Goal: Task Accomplishment & Management: Use online tool/utility

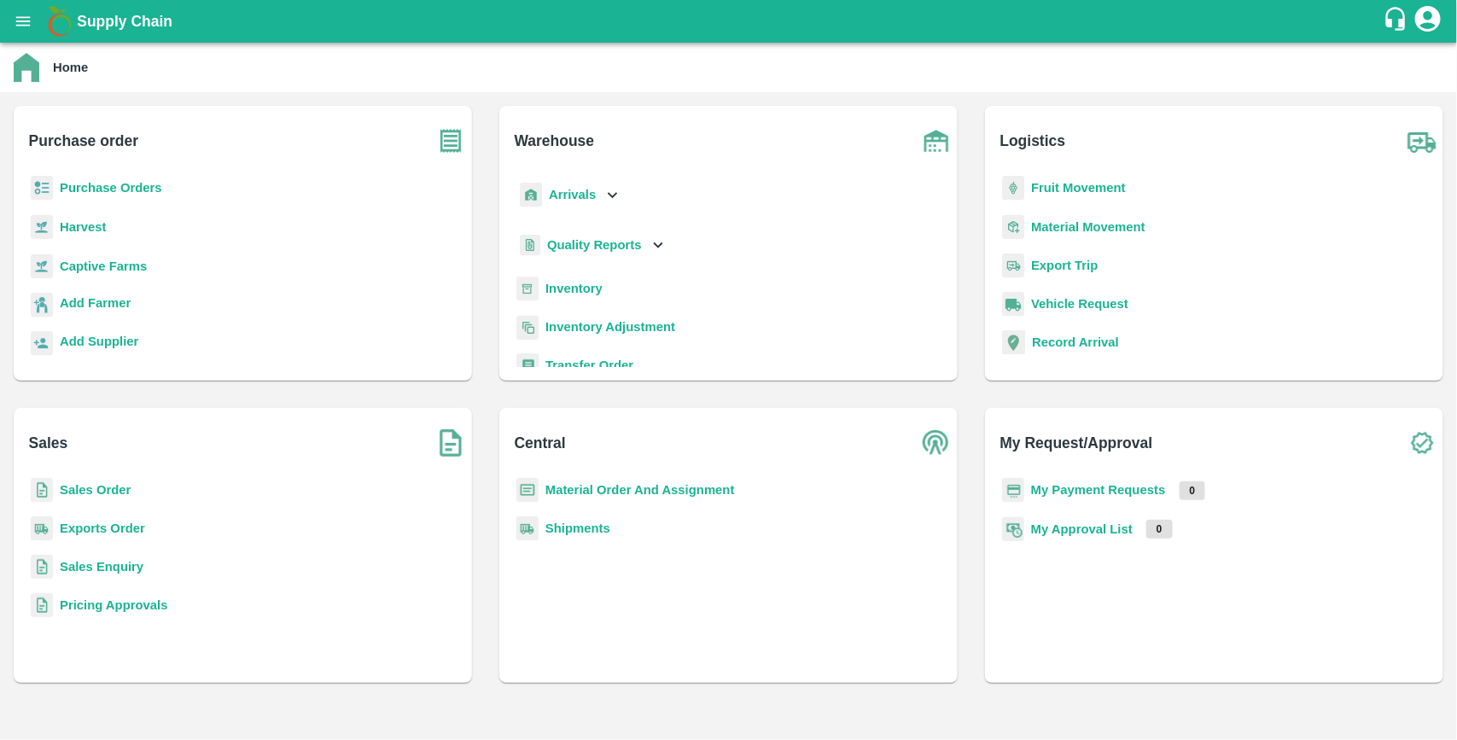
click at [108, 181] on b "Purchase Orders" at bounding box center [111, 188] width 102 height 14
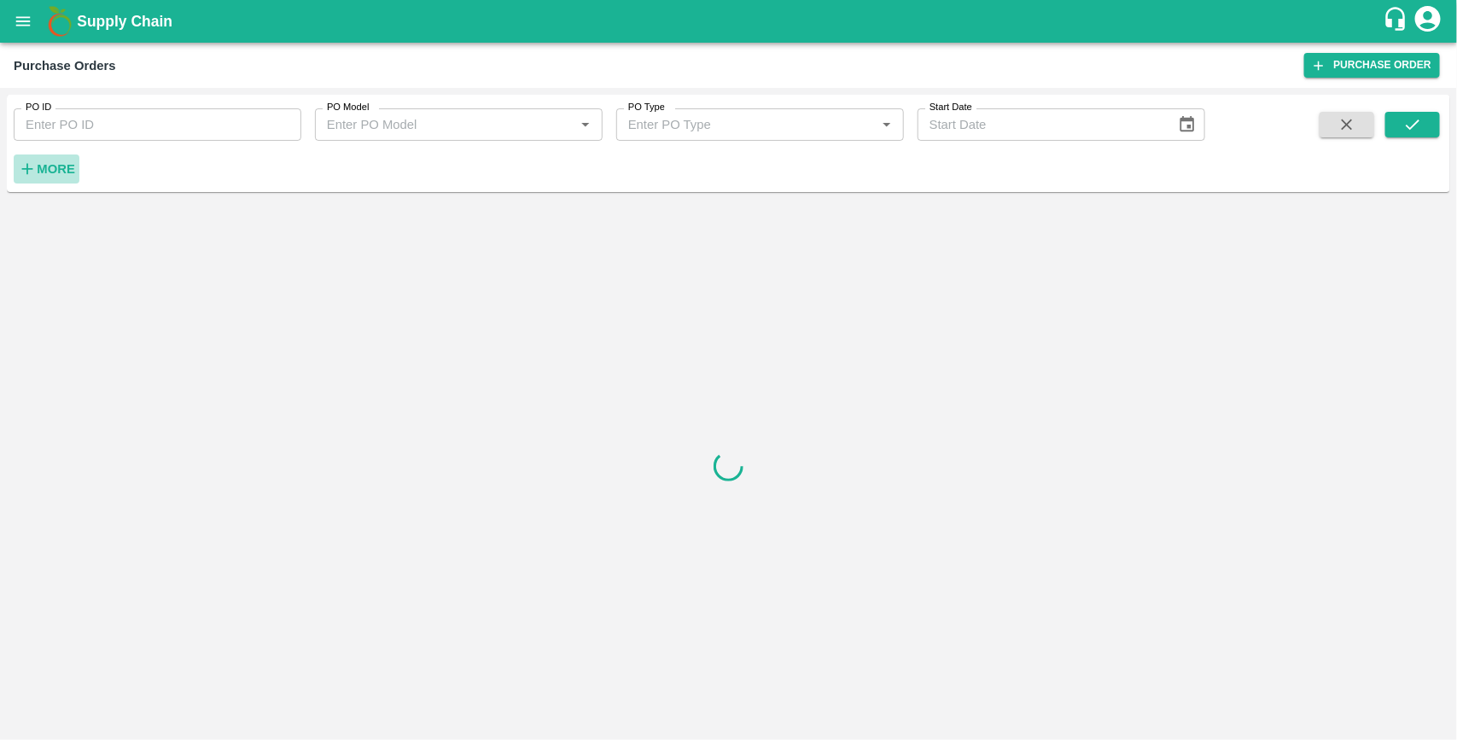
click at [65, 169] on strong "More" at bounding box center [56, 169] width 38 height 14
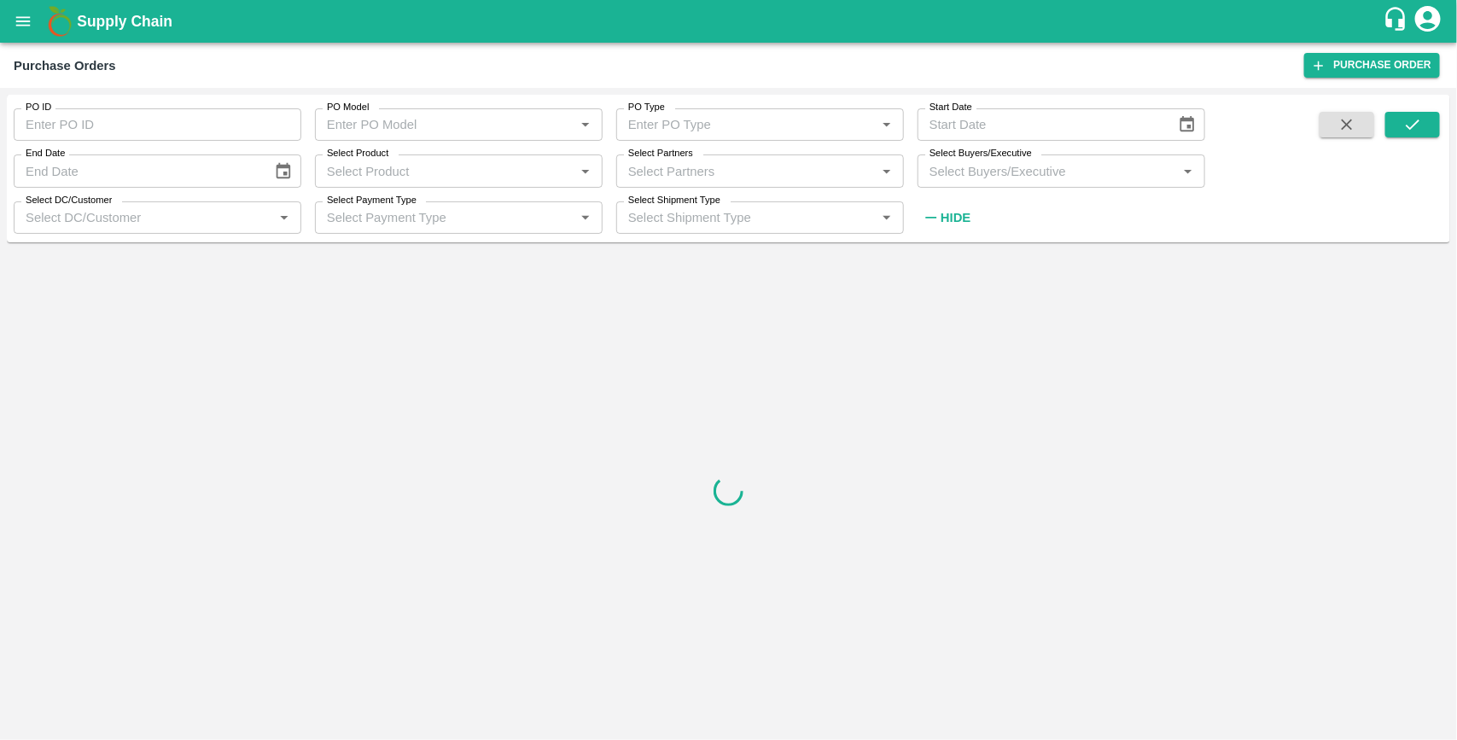
click at [1004, 169] on input "Select Buyers/Executive" at bounding box center [1047, 171] width 249 height 22
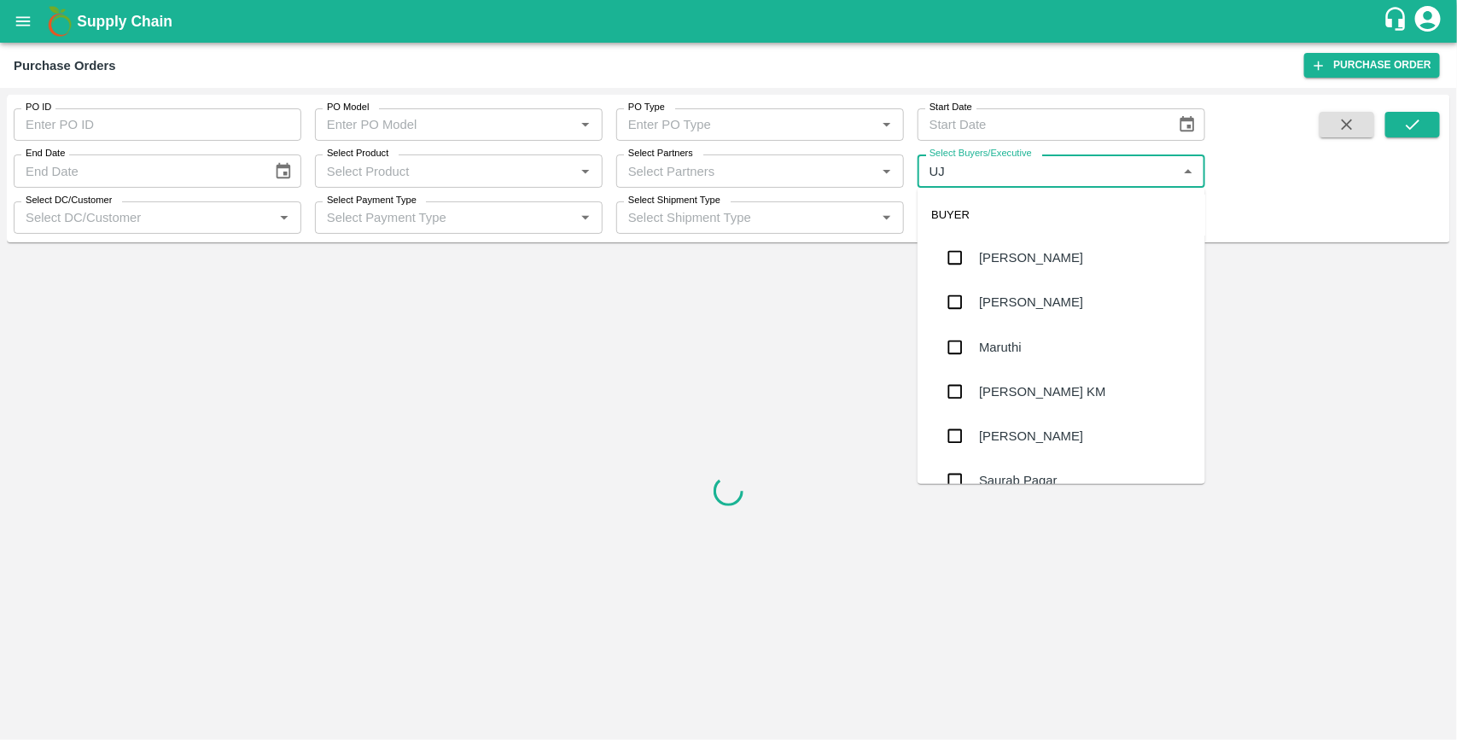
type input "UJJ"
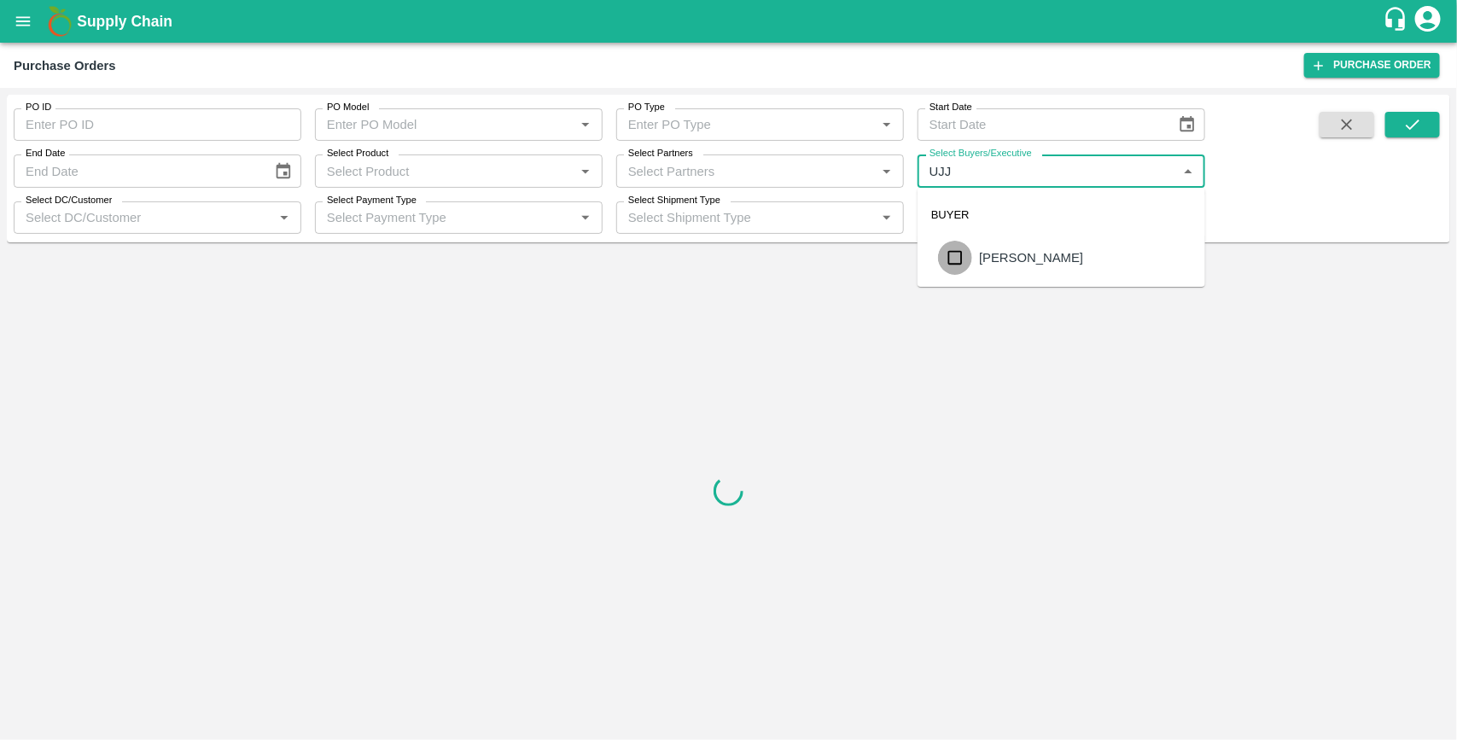
click at [957, 258] on input "checkbox" at bounding box center [955, 258] width 34 height 34
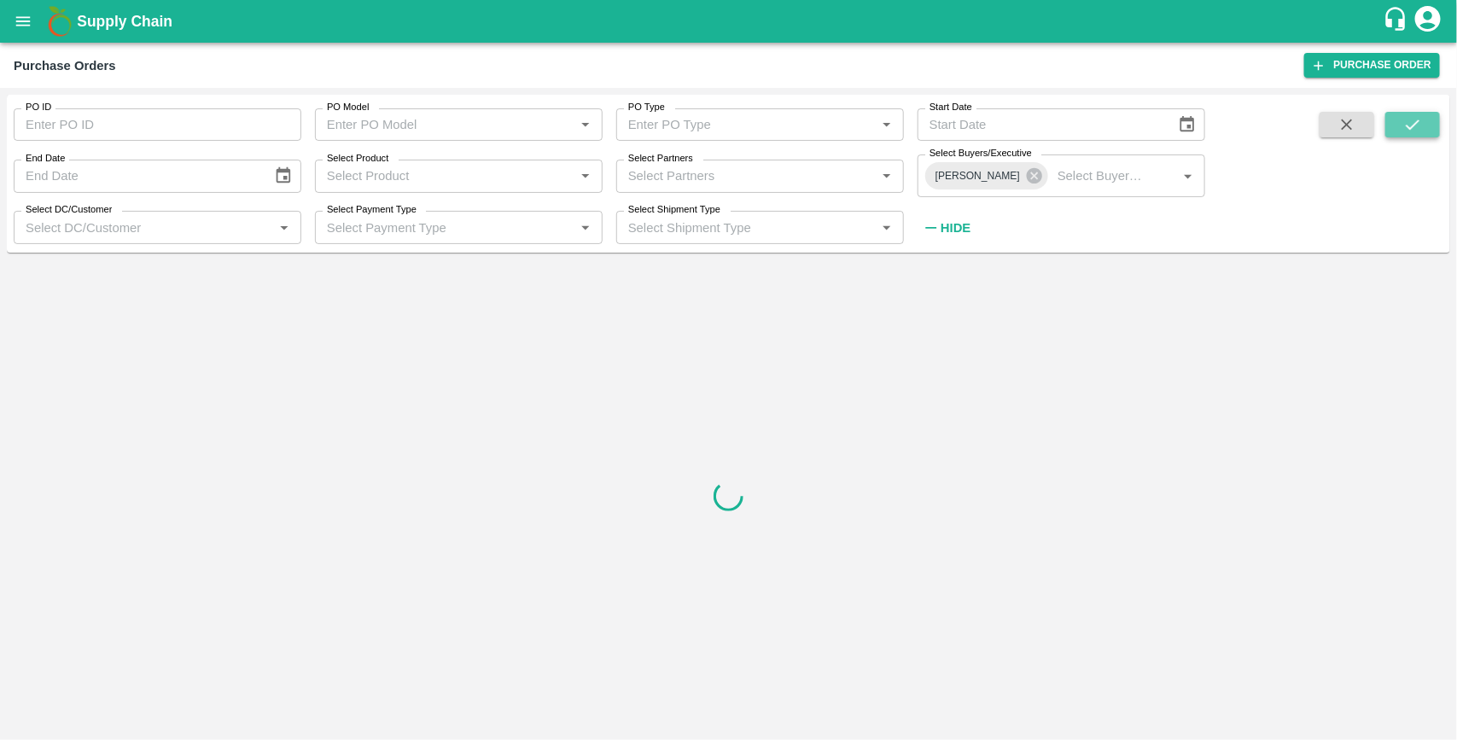
click at [1397, 128] on button "submit" at bounding box center [1412, 125] width 55 height 26
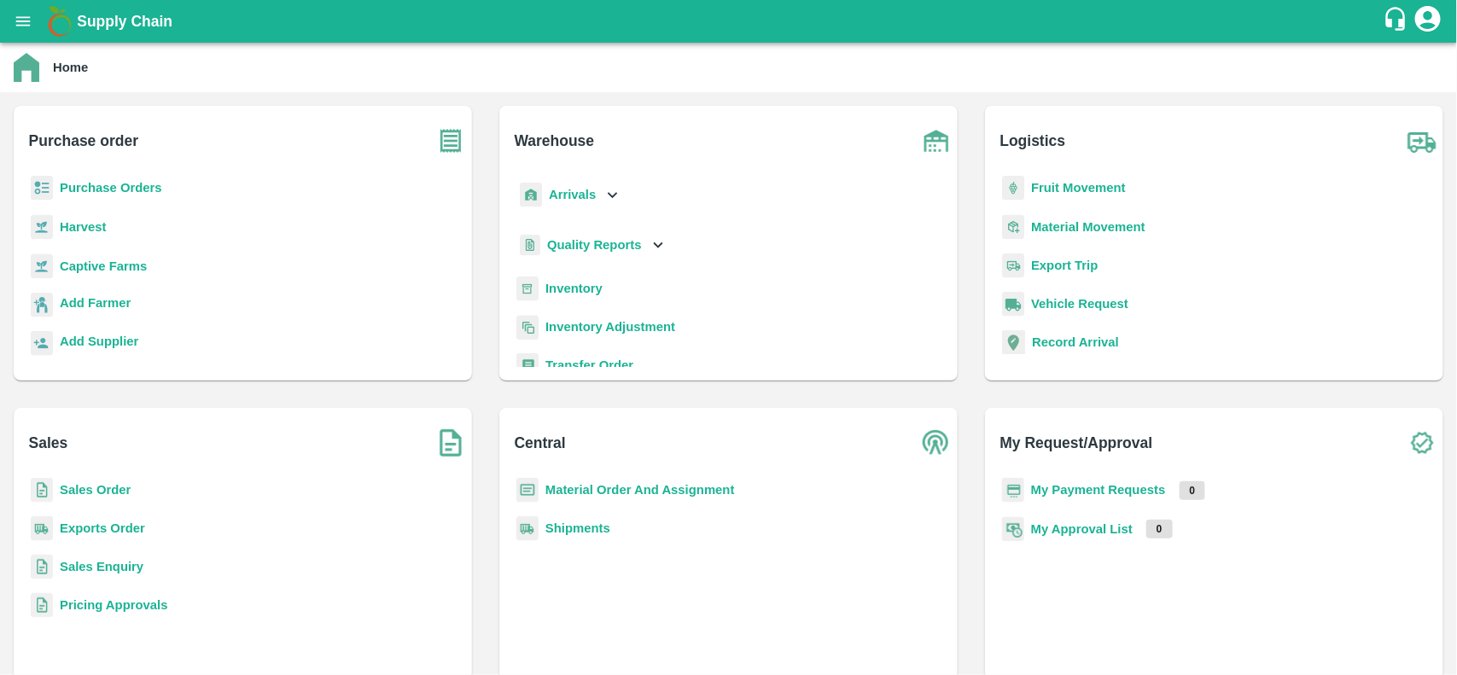
click at [581, 485] on b "Material Order And Assignment" at bounding box center [639, 490] width 189 height 14
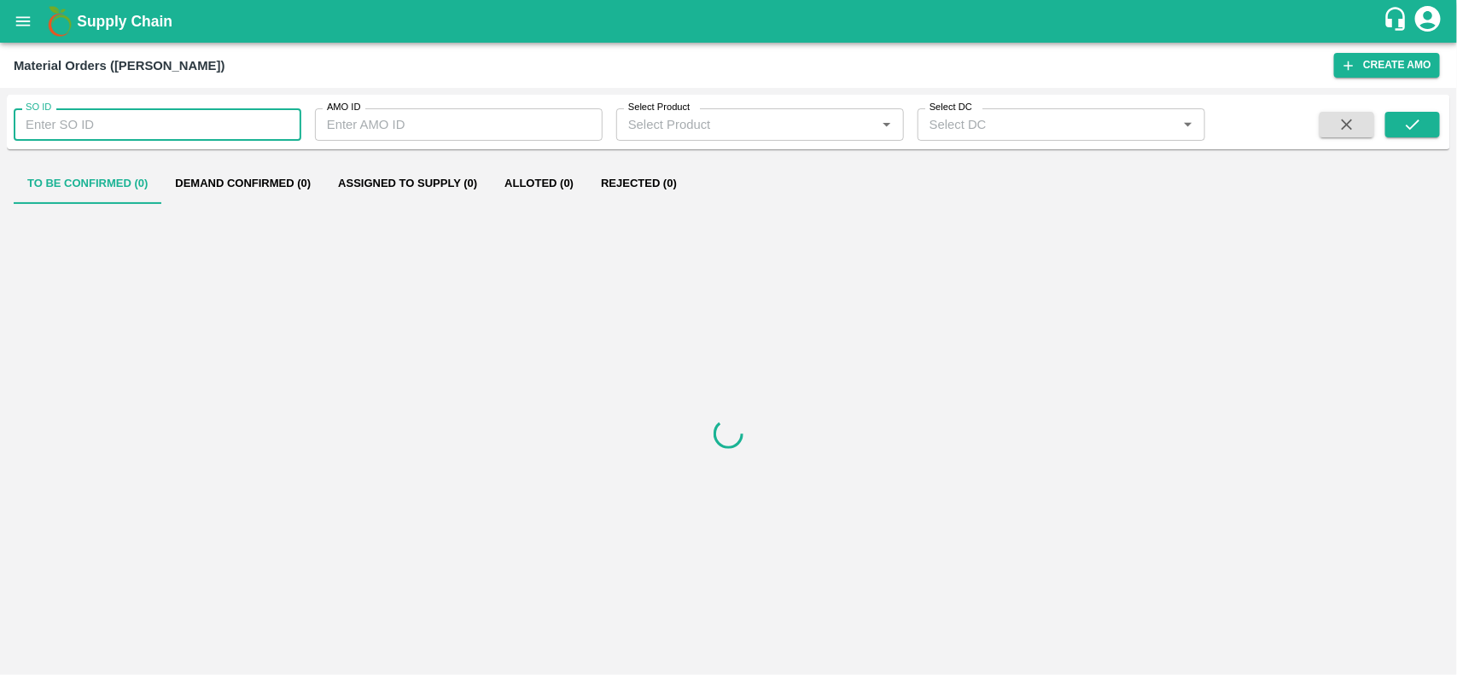
click at [173, 129] on input "SO ID" at bounding box center [158, 124] width 288 height 32
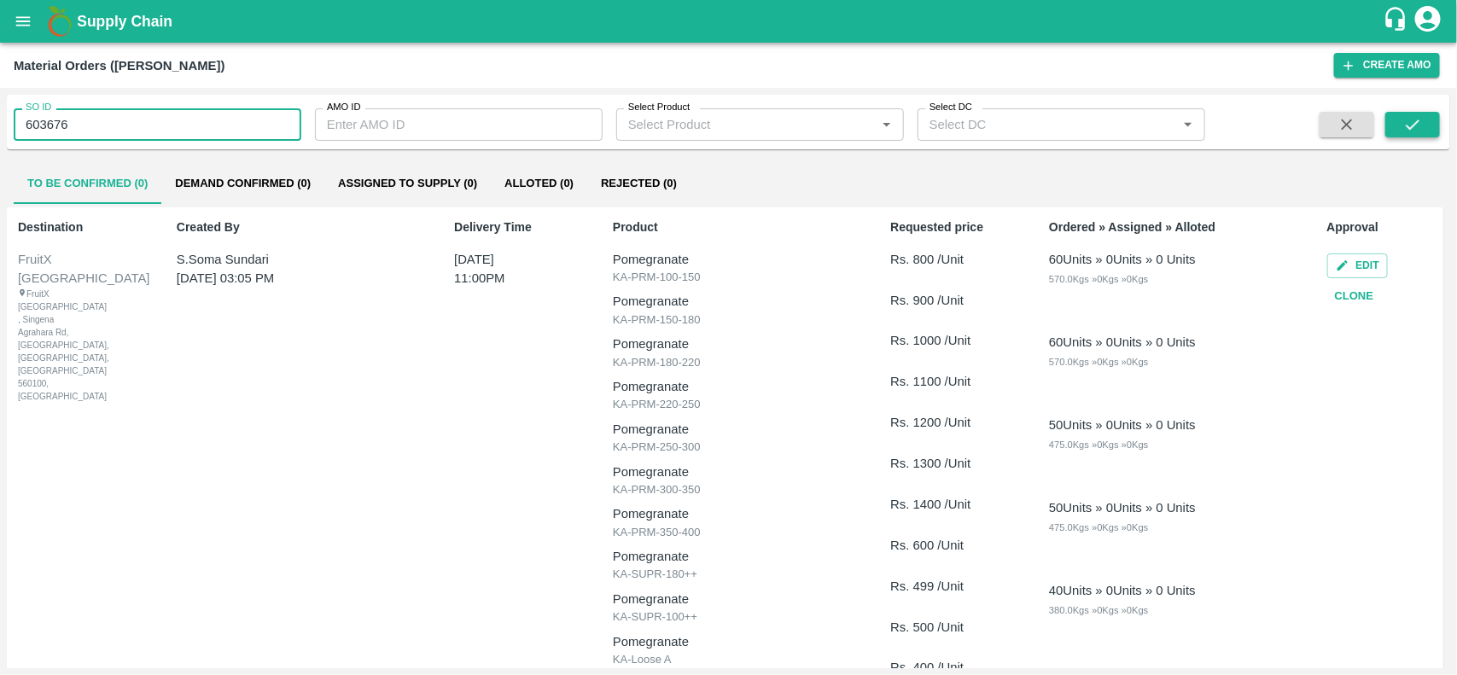
type input "603676"
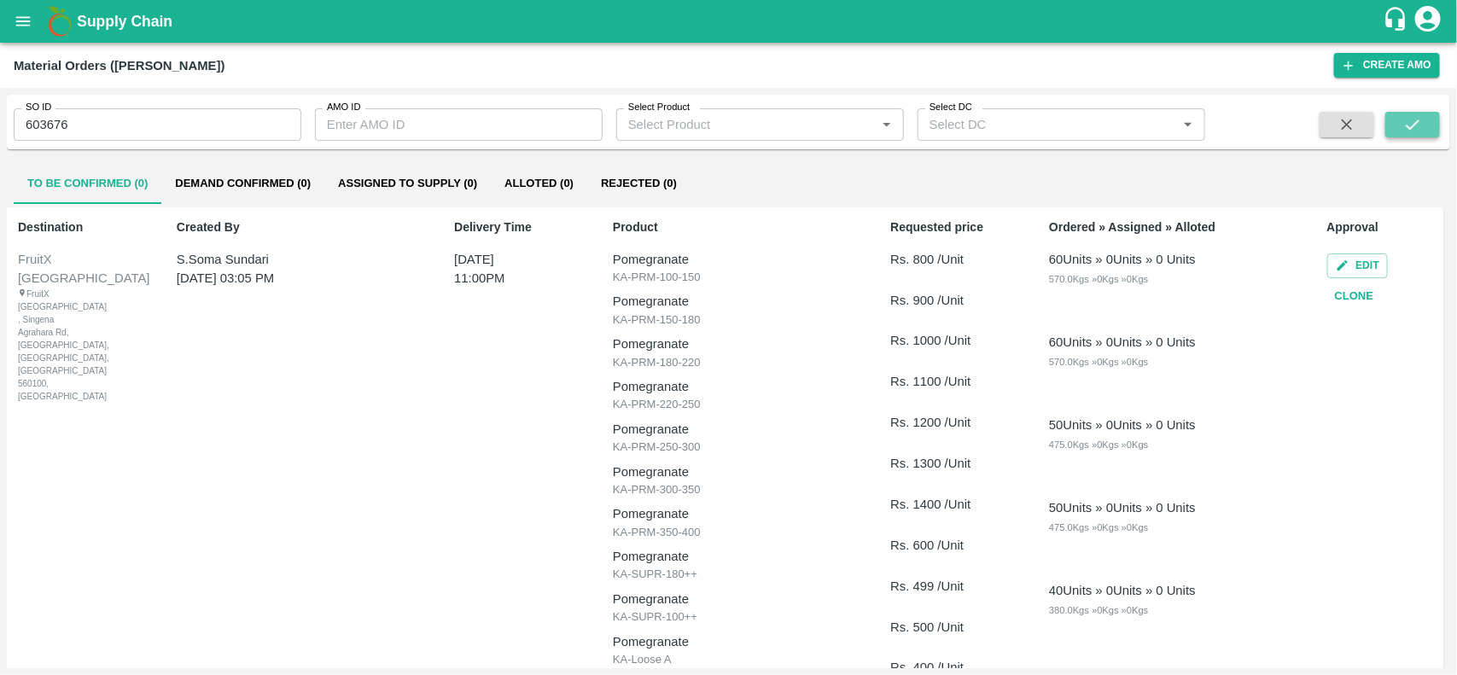
click at [1400, 129] on button "submit" at bounding box center [1412, 125] width 55 height 26
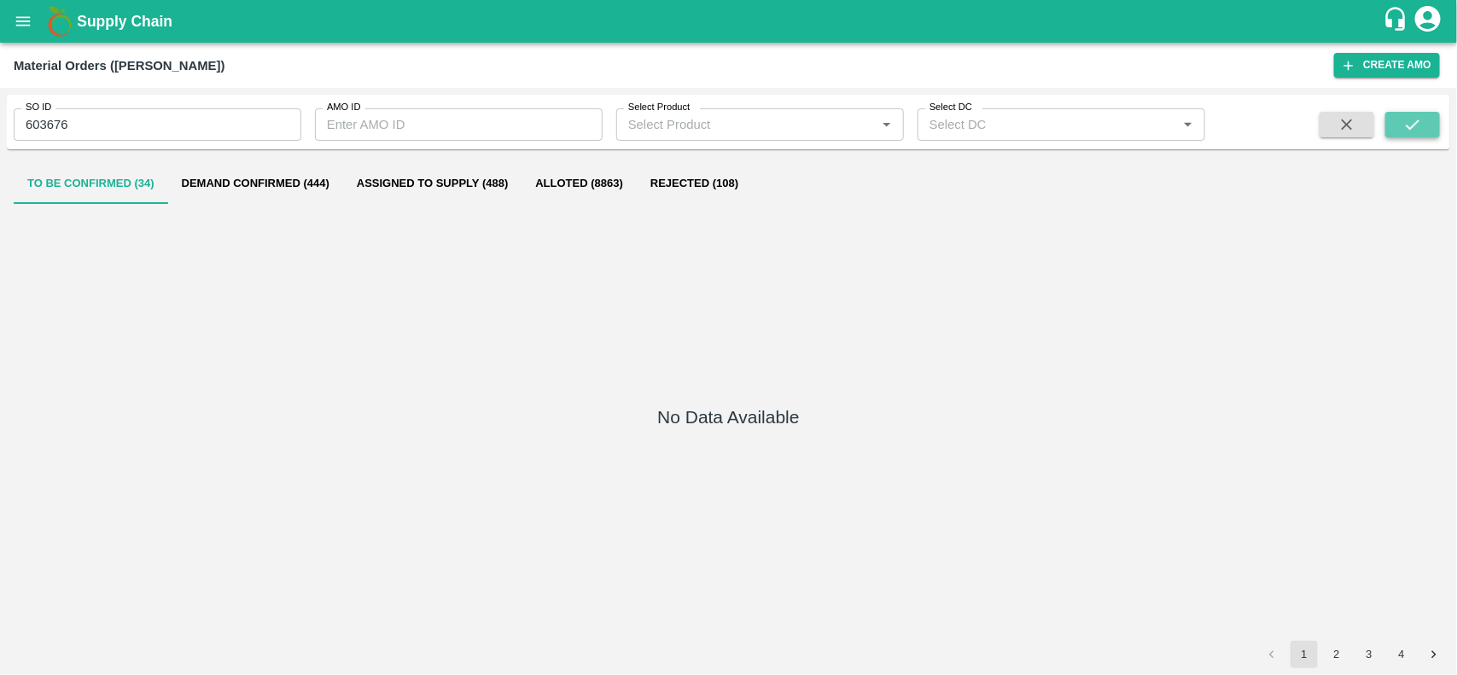
click at [1405, 117] on icon "submit" at bounding box center [1412, 124] width 19 height 19
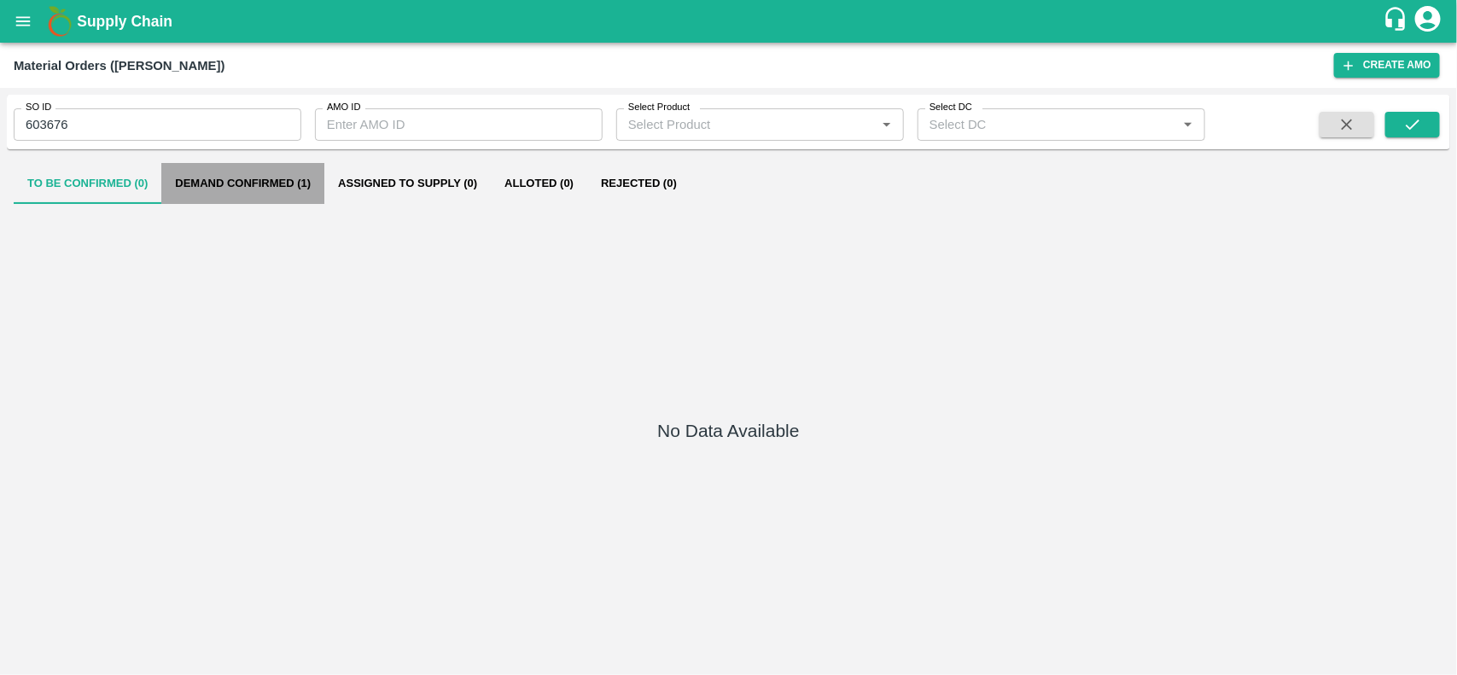
click at [224, 188] on button "Demand Confirmed (1)" at bounding box center [242, 183] width 163 height 41
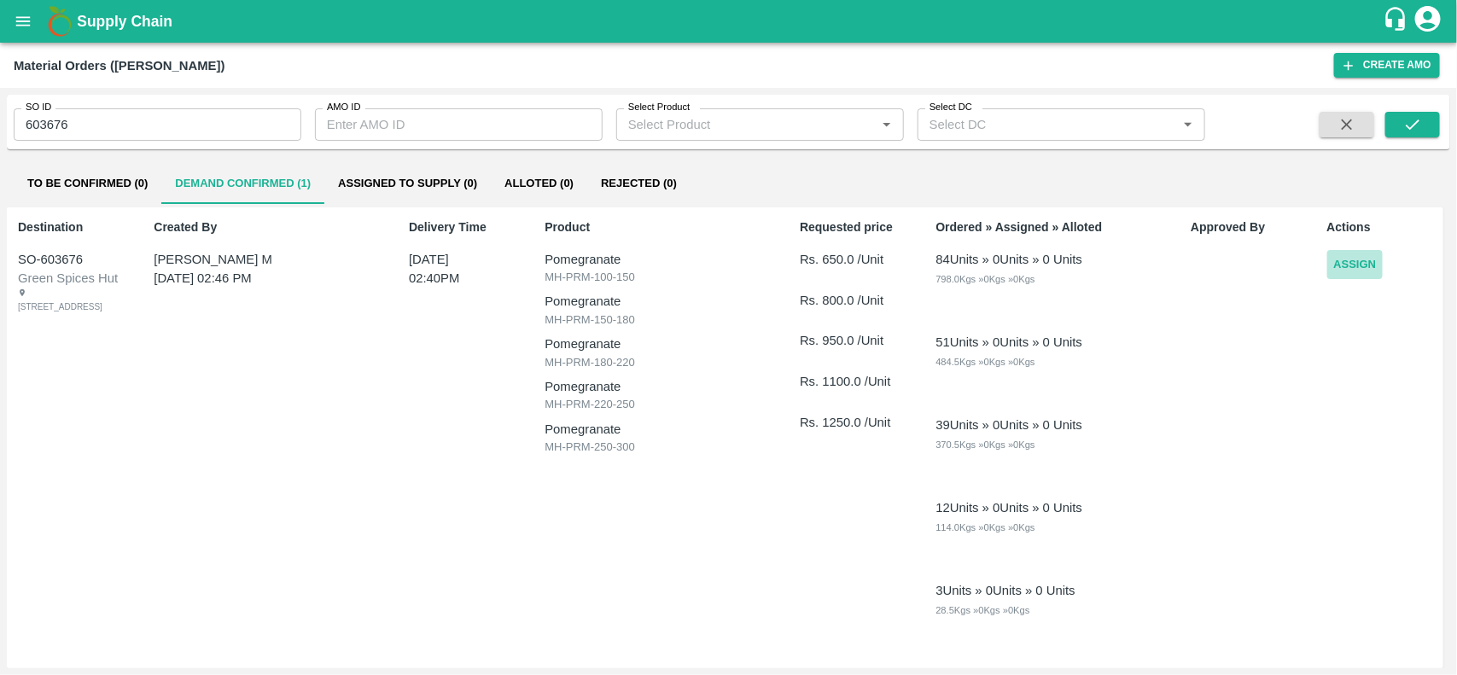
click at [1358, 269] on button "Assign" at bounding box center [1355, 265] width 56 height 30
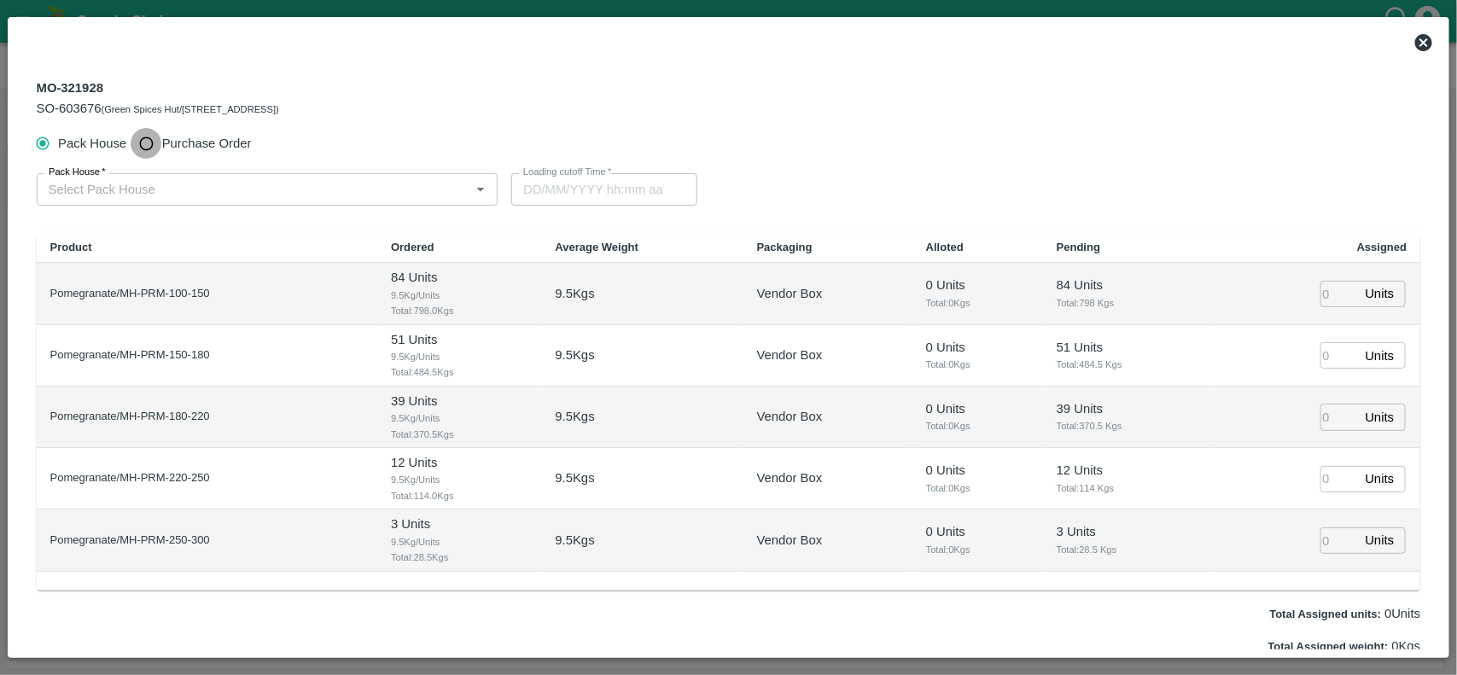
click at [141, 145] on input "Purchase Order" at bounding box center [147, 144] width 32 height 32
radio input "true"
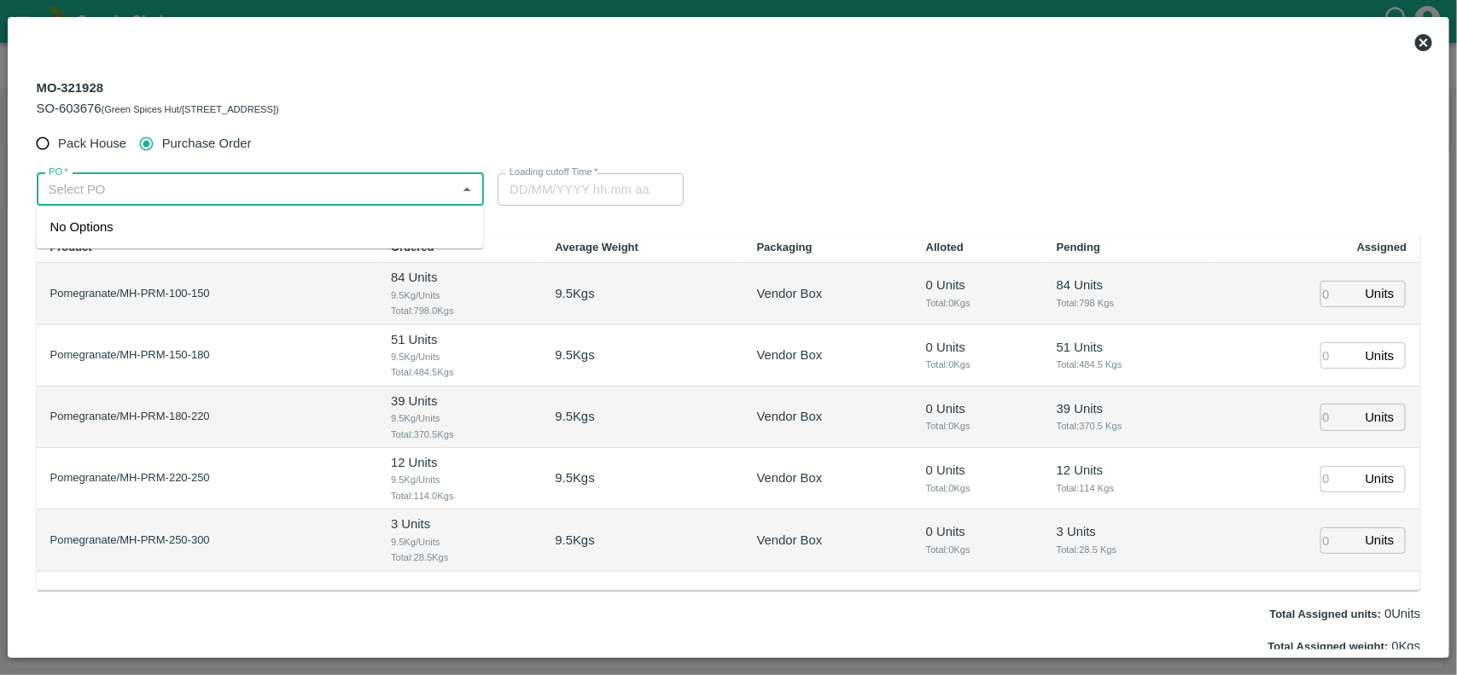
click at [160, 189] on input "PO   *" at bounding box center [247, 189] width 410 height 22
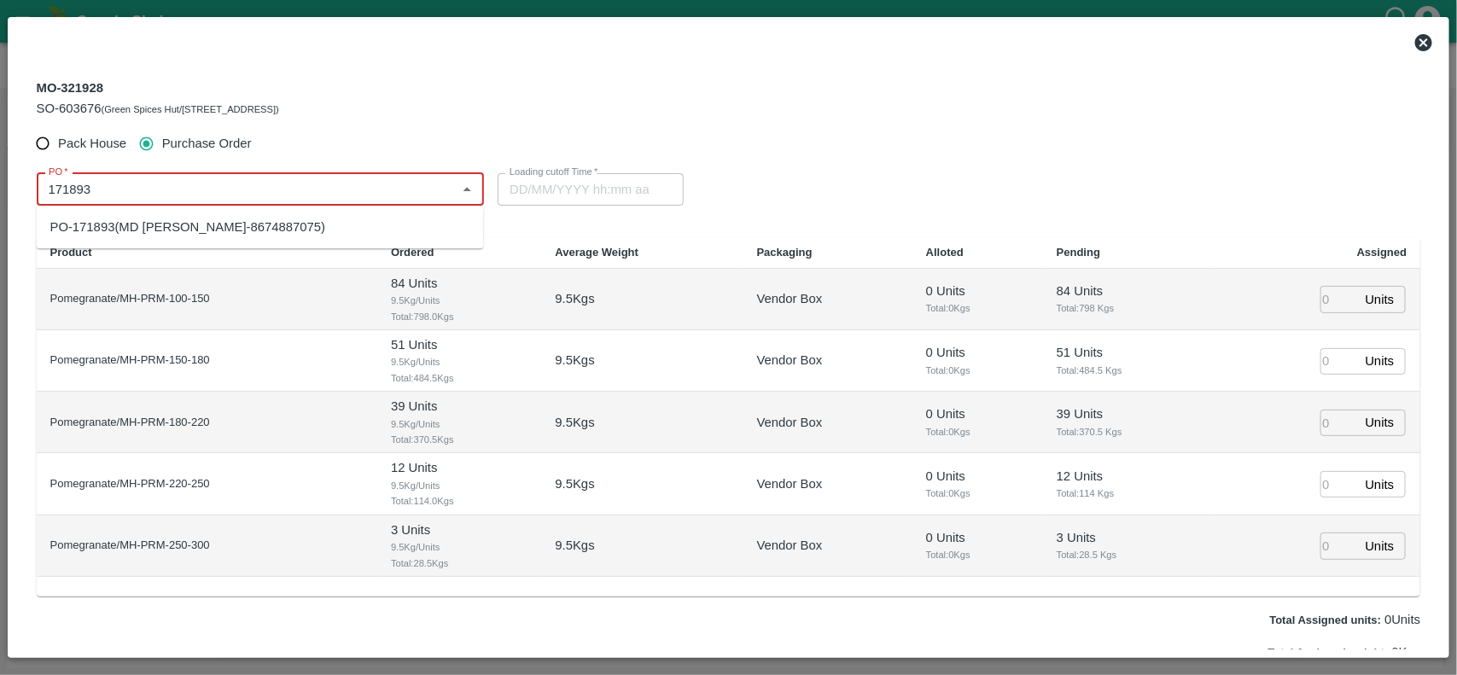
click at [245, 232] on div "PO-171893(MD Rabiul Islam-8674887075)" at bounding box center [188, 227] width 276 height 19
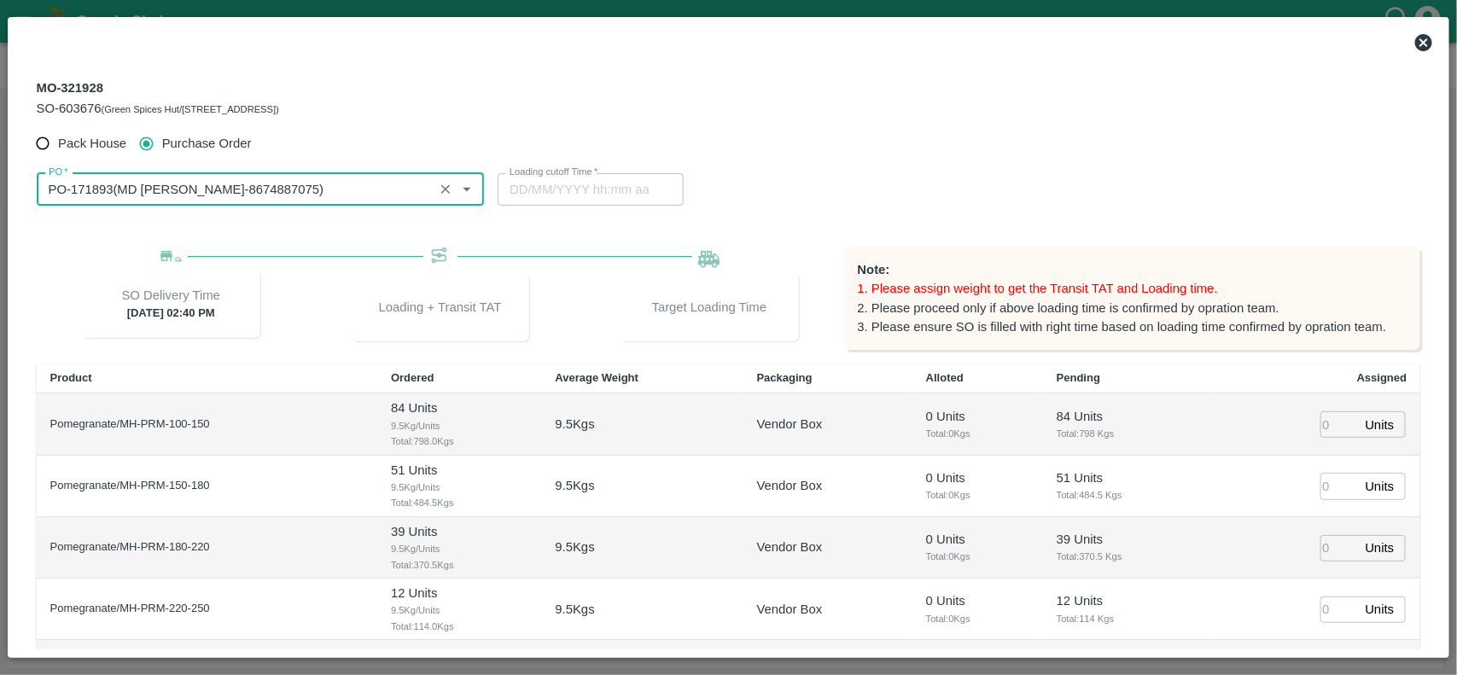
scroll to position [180, 0]
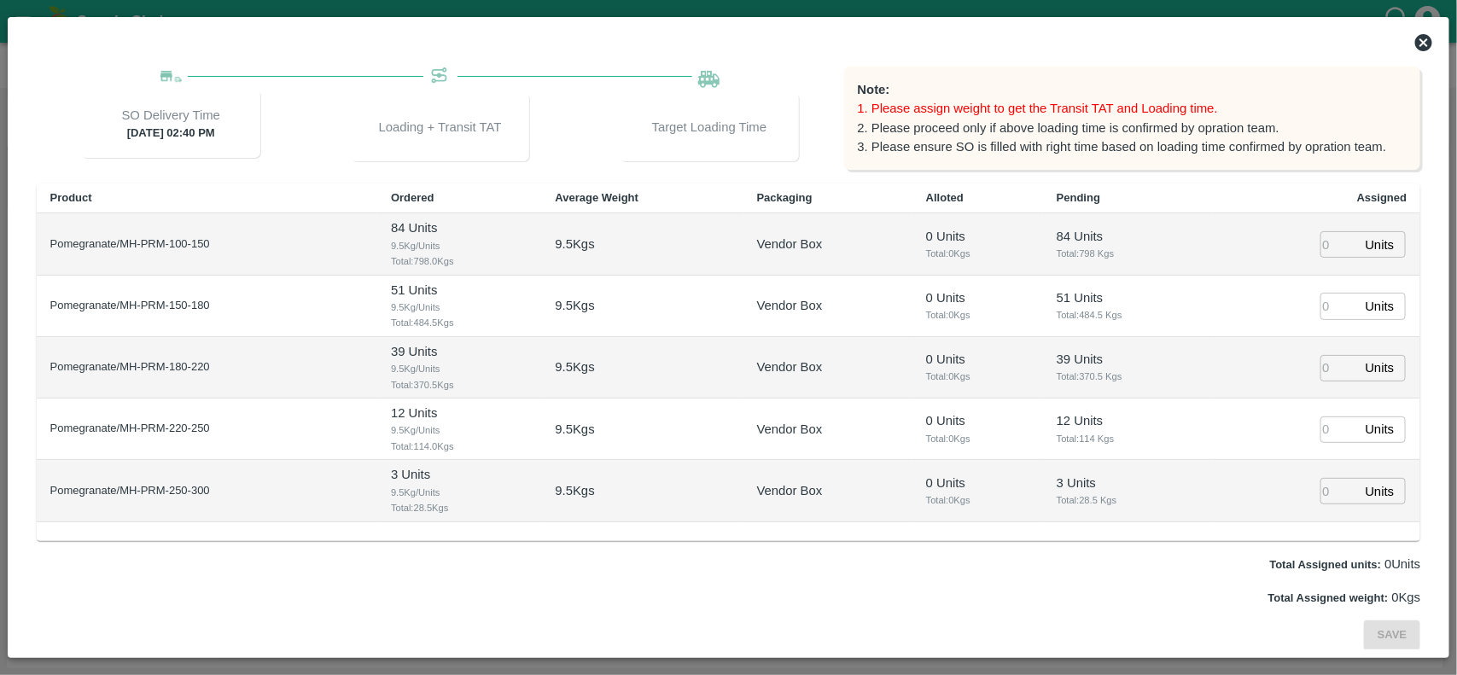
type input "PO-171893(MD Rabiul Islam-8674887075)"
click at [1329, 245] on input "number" at bounding box center [1339, 244] width 38 height 26
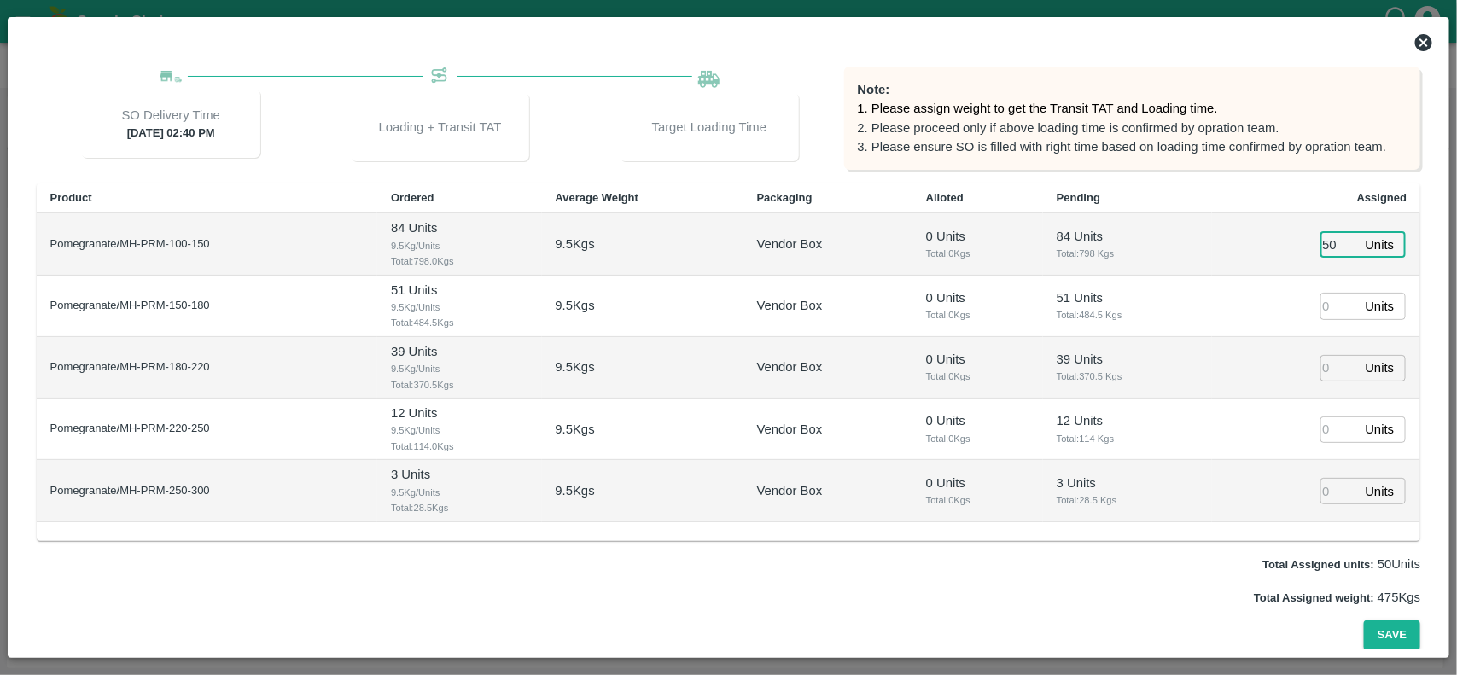
type input "50"
type input "30"
type input "27/08/2025 08:40 AM"
type input "25"
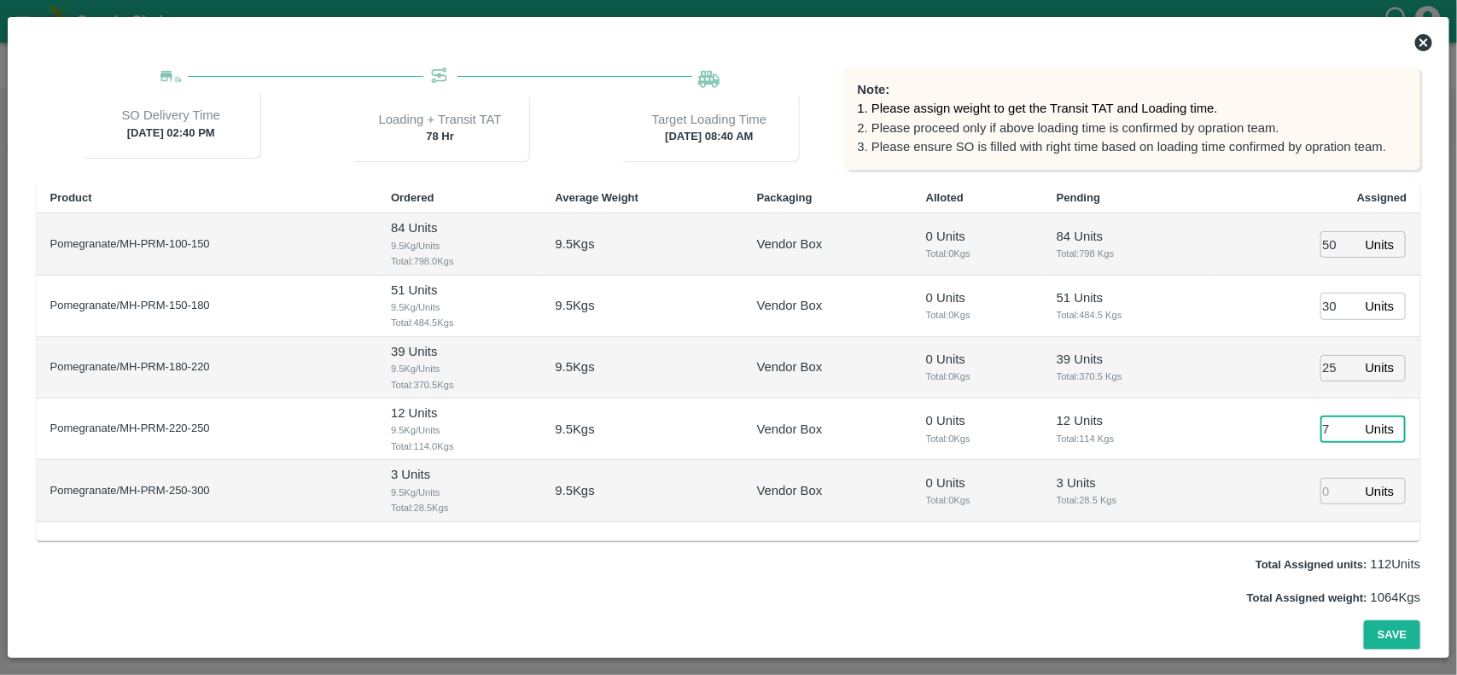
type input "7"
type input "1"
click at [1364, 620] on button "Save" at bounding box center [1392, 635] width 56 height 30
click at [1400, 636] on button "Save" at bounding box center [1392, 635] width 56 height 30
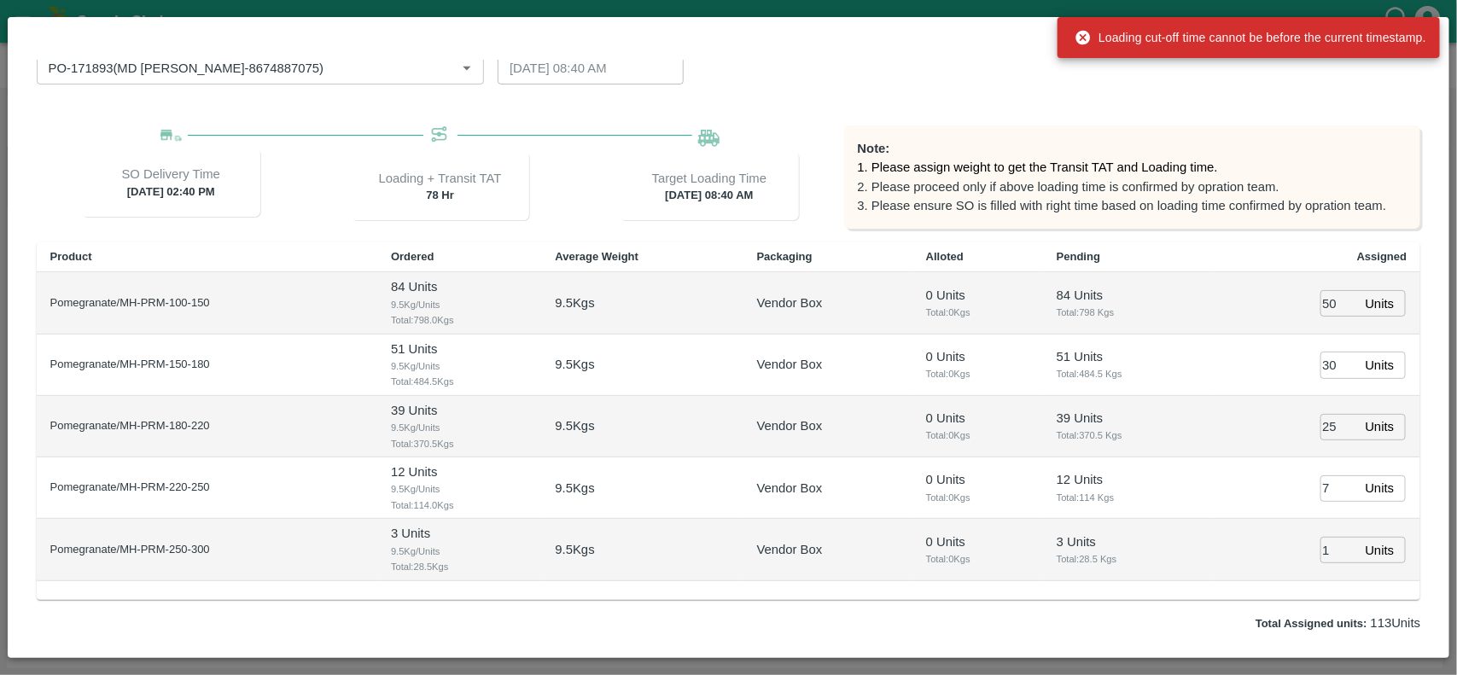
scroll to position [0, 0]
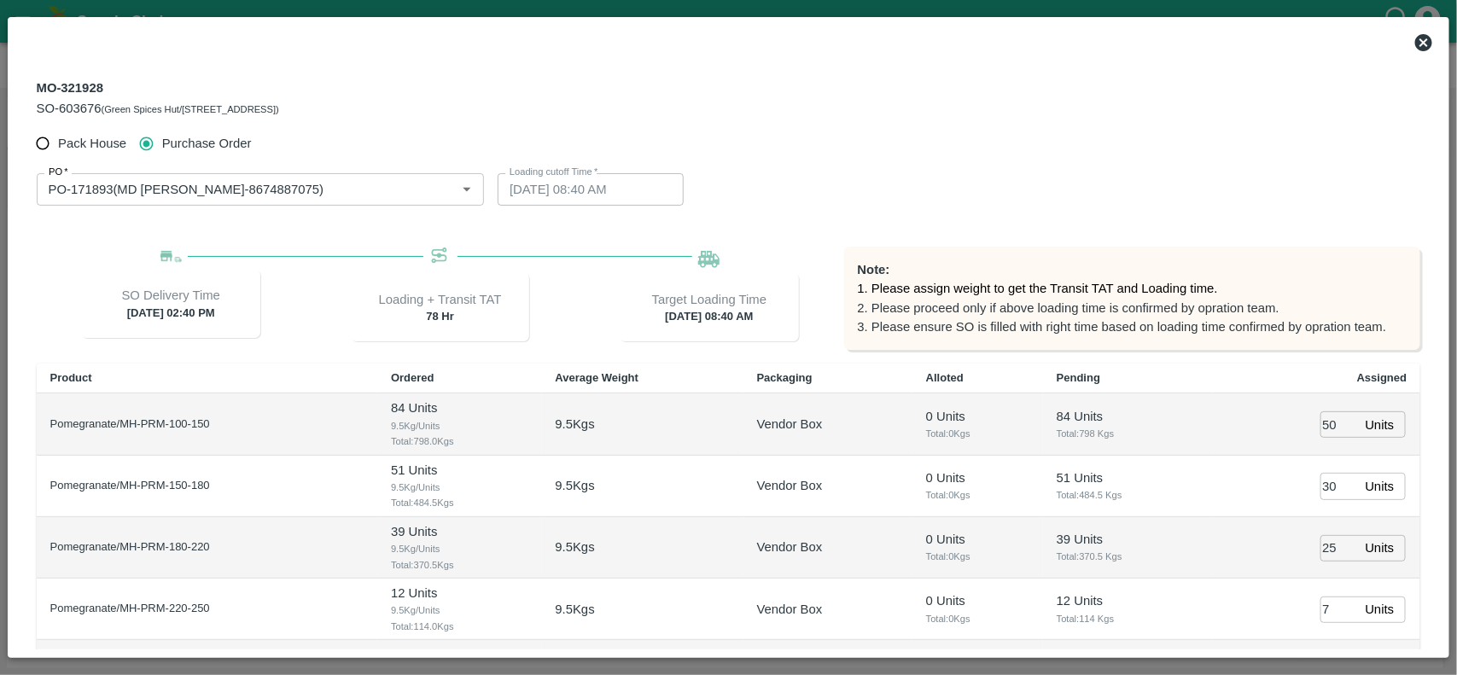
click at [1422, 41] on icon at bounding box center [1423, 42] width 17 height 17
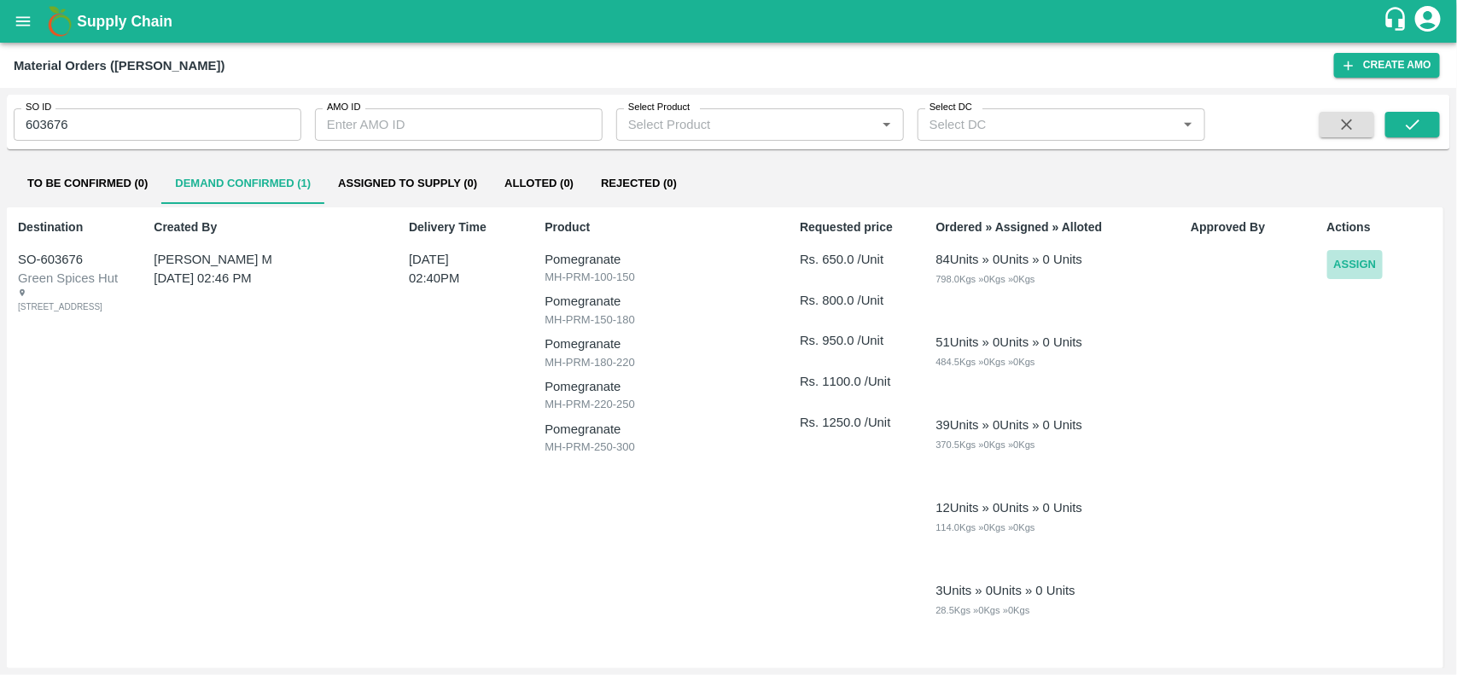
click at [1347, 260] on button "Assign" at bounding box center [1355, 265] width 56 height 30
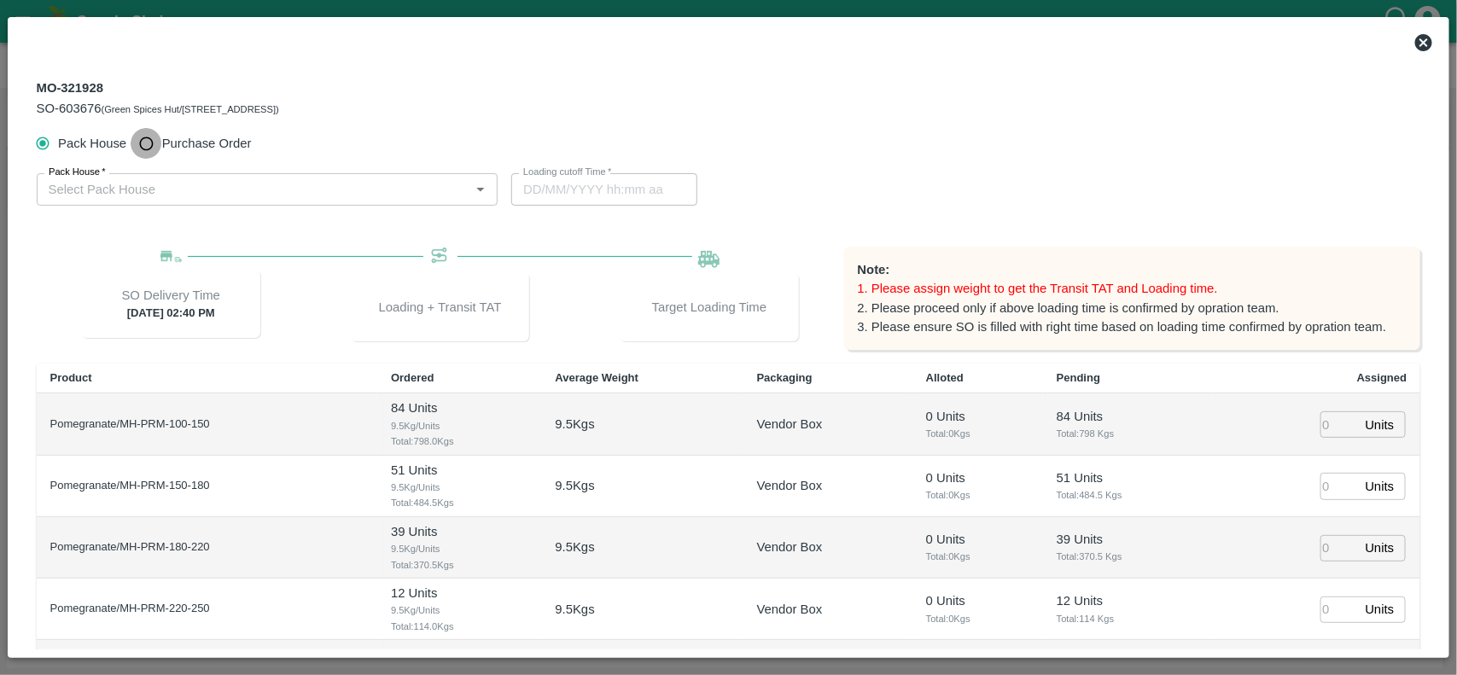
click at [149, 143] on input "Purchase Order" at bounding box center [147, 144] width 32 height 32
radio input "true"
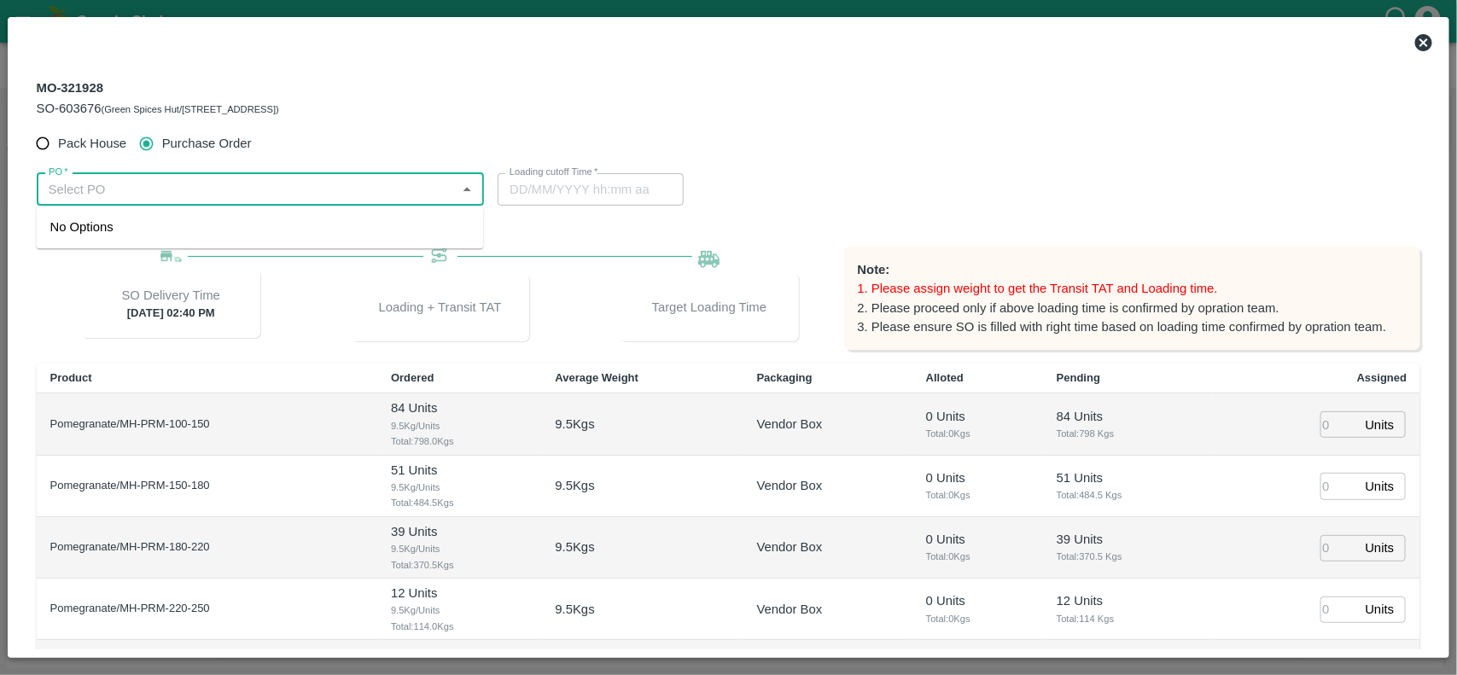
click at [168, 189] on input "PO   *" at bounding box center [247, 189] width 410 height 22
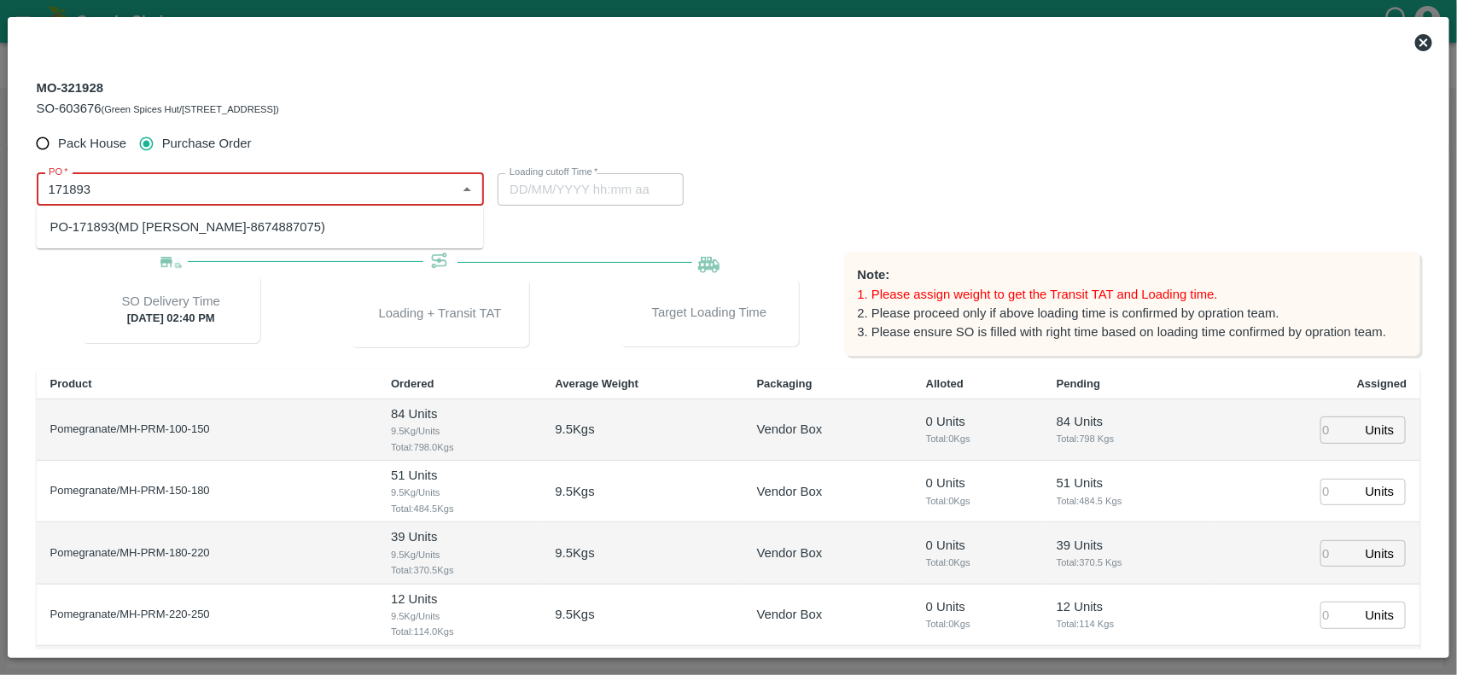
click at [184, 235] on div "PO-171893(MD Rabiul Islam-8674887075)" at bounding box center [188, 227] width 276 height 19
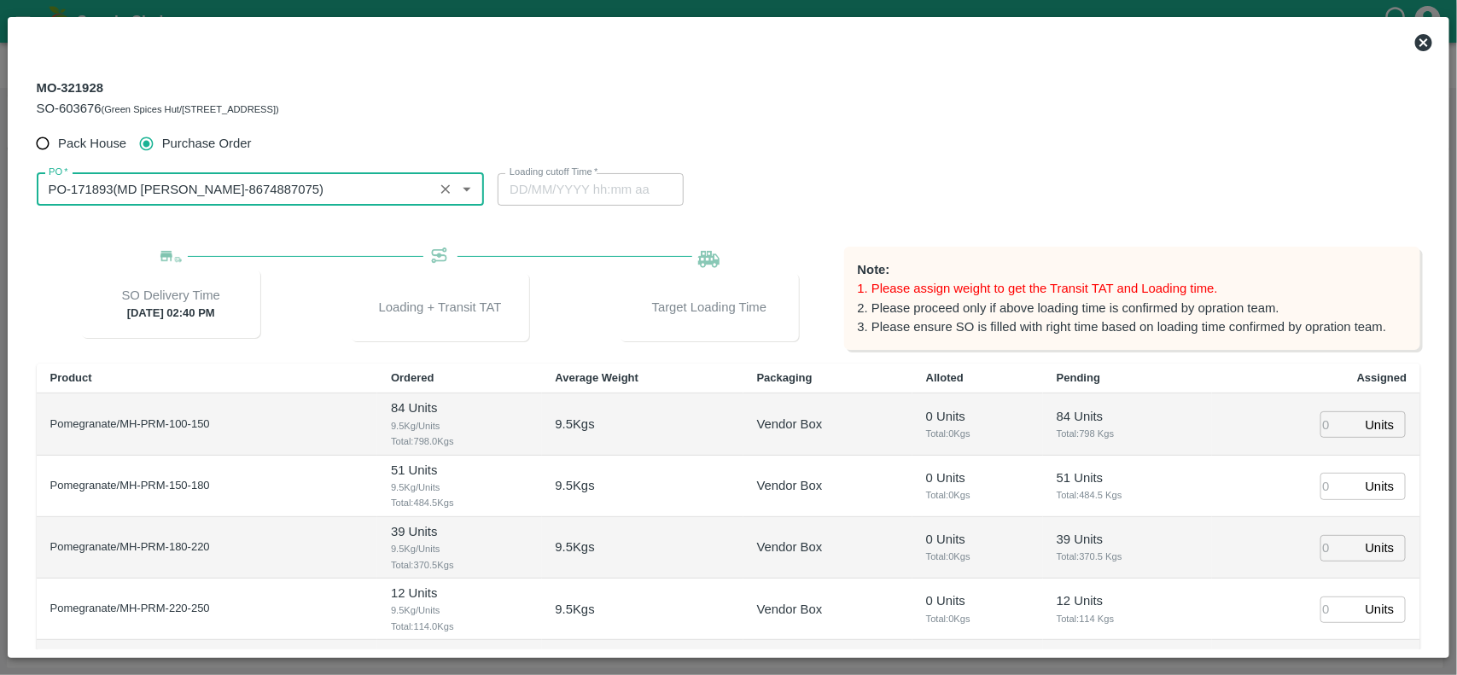
scroll to position [180, 0]
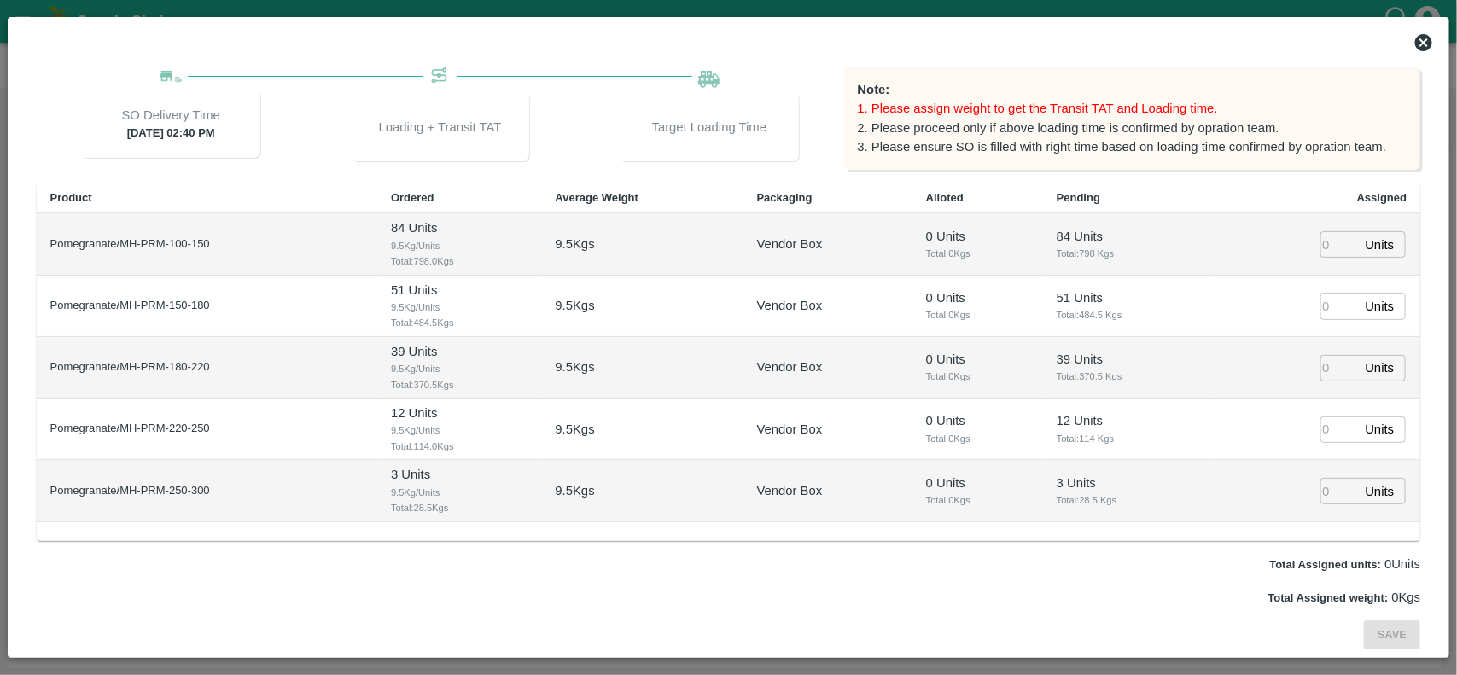
type input "PO-171893(MD Rabiul Islam-8674887075)"
click at [1327, 247] on input "number" at bounding box center [1339, 244] width 38 height 26
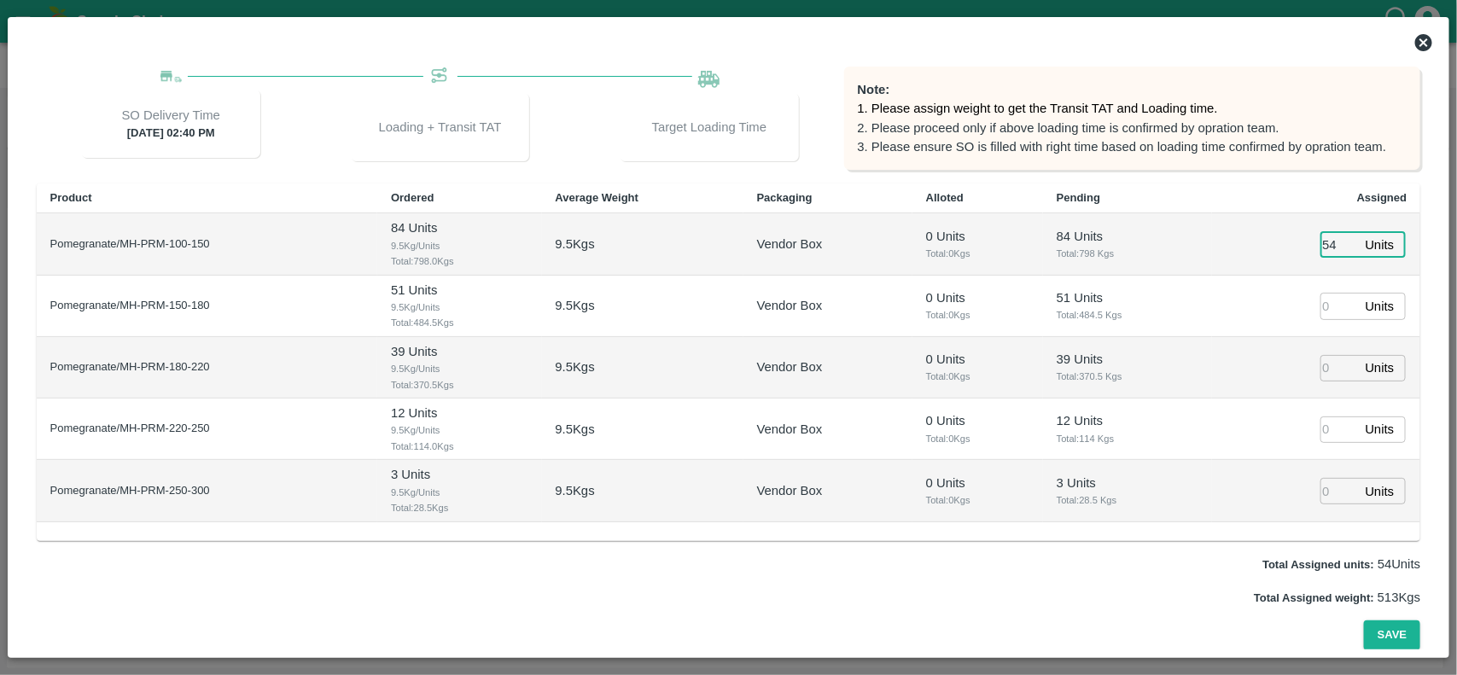
type input "54"
type input "27/08/2025 08:00 AM"
type input "31"
type input "29"
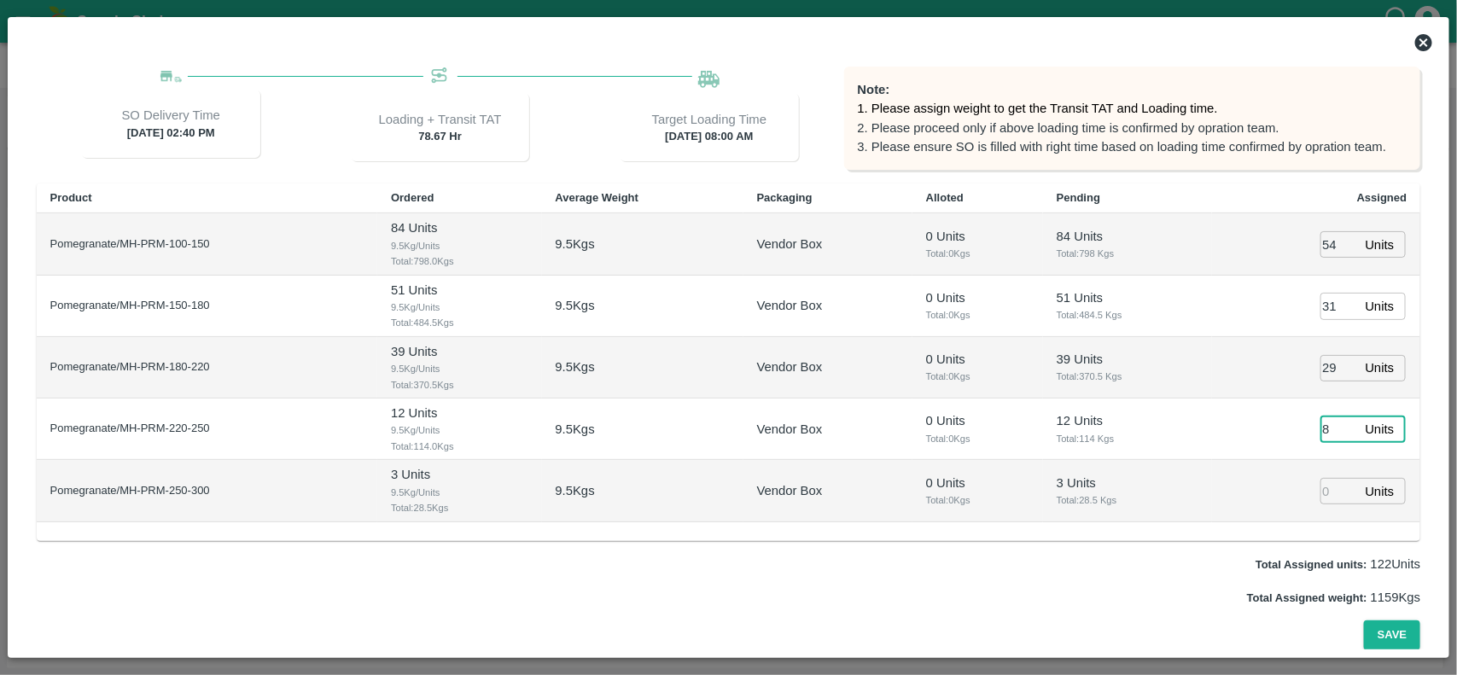
type input "8"
type input "2"
click at [1364, 620] on button "Save" at bounding box center [1392, 635] width 56 height 30
